Goal: Navigation & Orientation: Find specific page/section

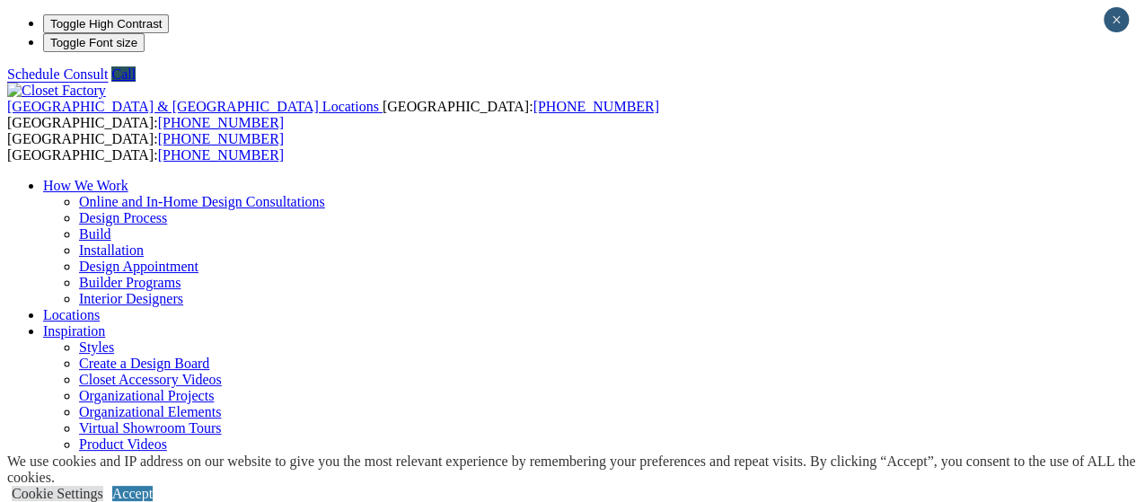
click at [183, 291] on link "Interior Designers" at bounding box center [131, 298] width 104 height 15
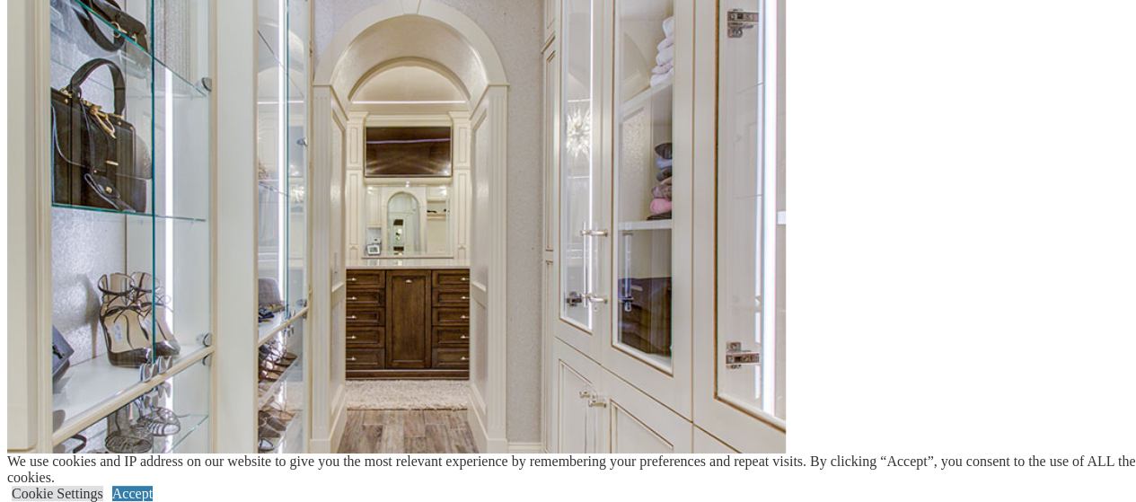
scroll to position [1906, 0]
